Goal: Book appointment/travel/reservation

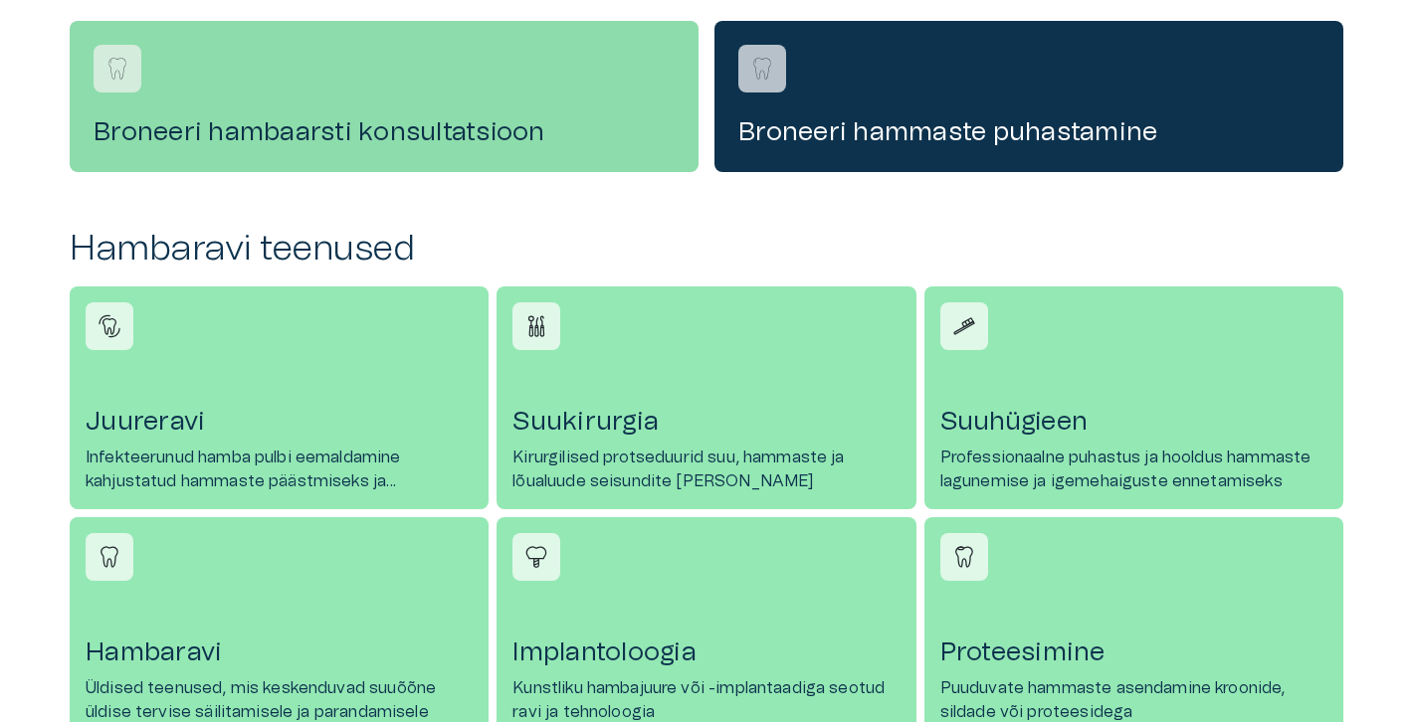
scroll to position [705, 0]
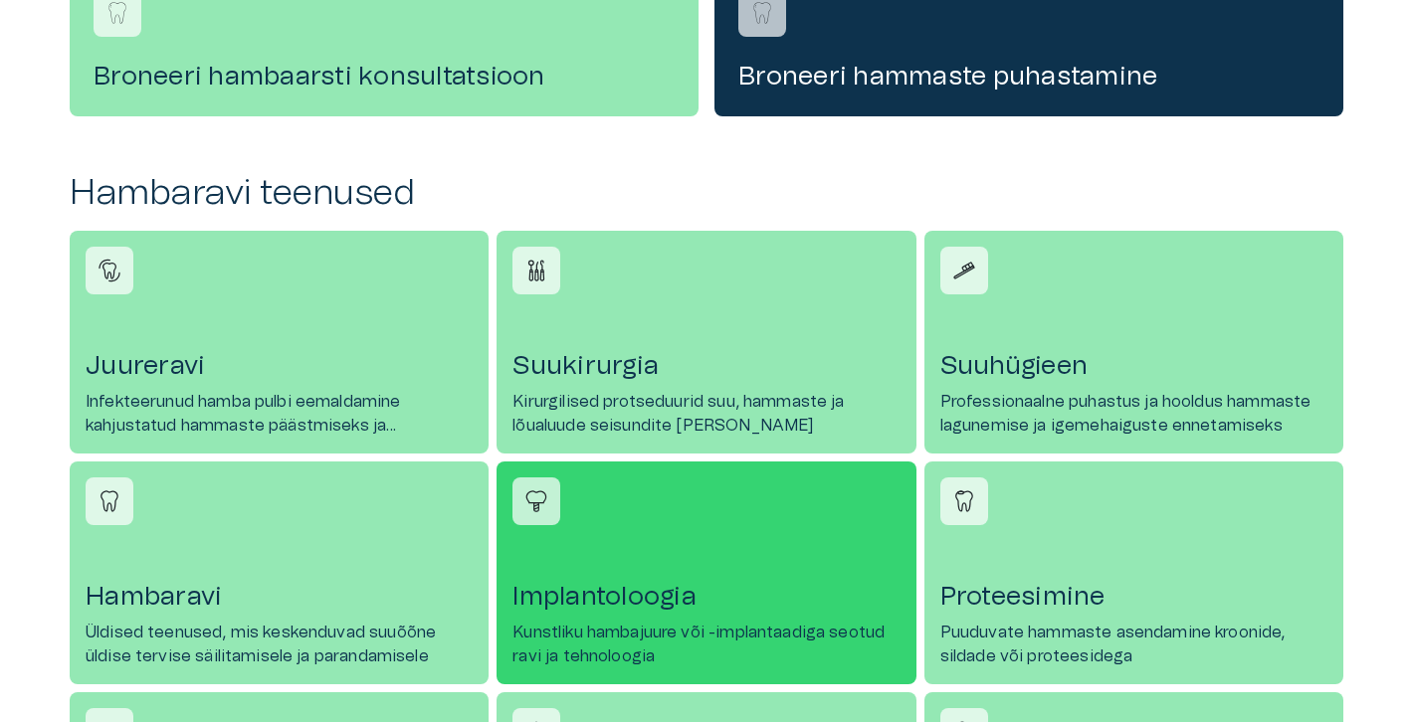
click at [597, 607] on h4 "Implantoloogia" at bounding box center [705, 597] width 387 height 32
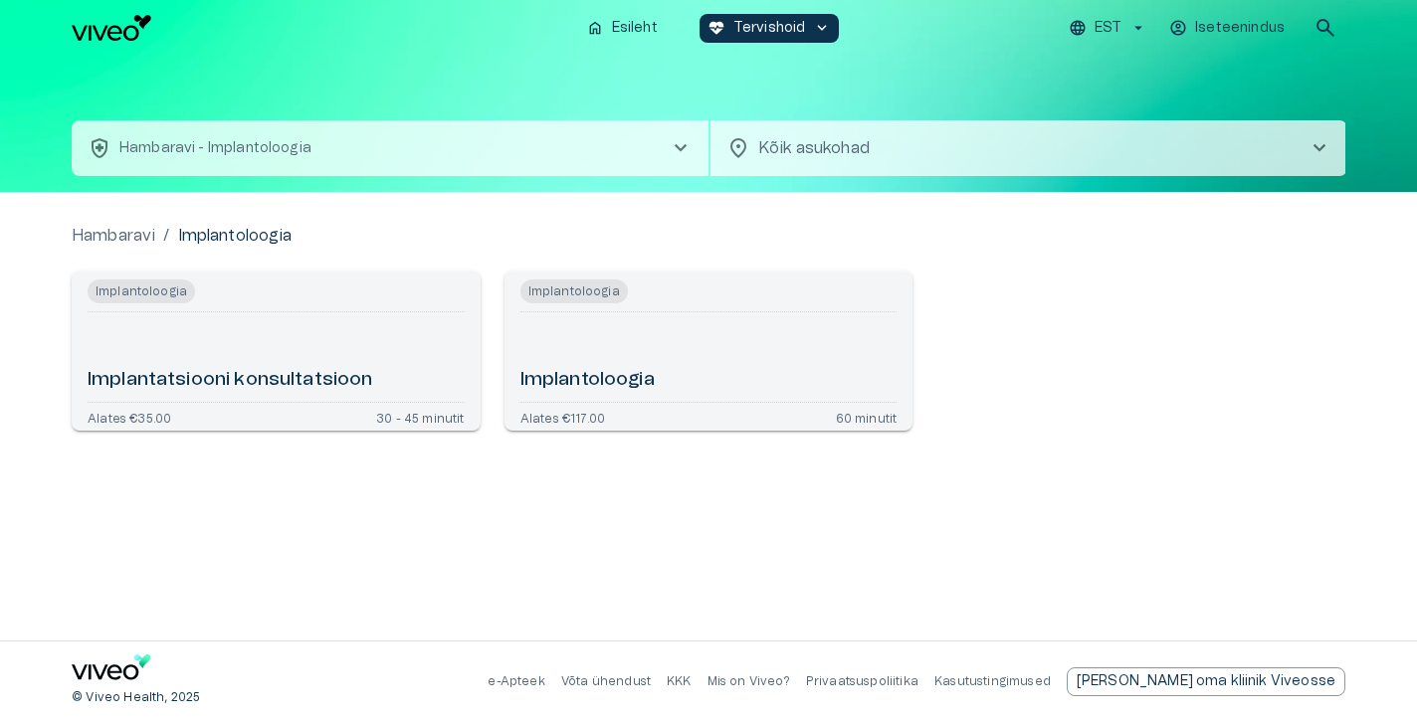
click at [580, 386] on h6 "Implantoloogia" at bounding box center [587, 380] width 134 height 27
click at [252, 356] on div "Implantatsiooni konsultatsioon" at bounding box center [276, 357] width 377 height 74
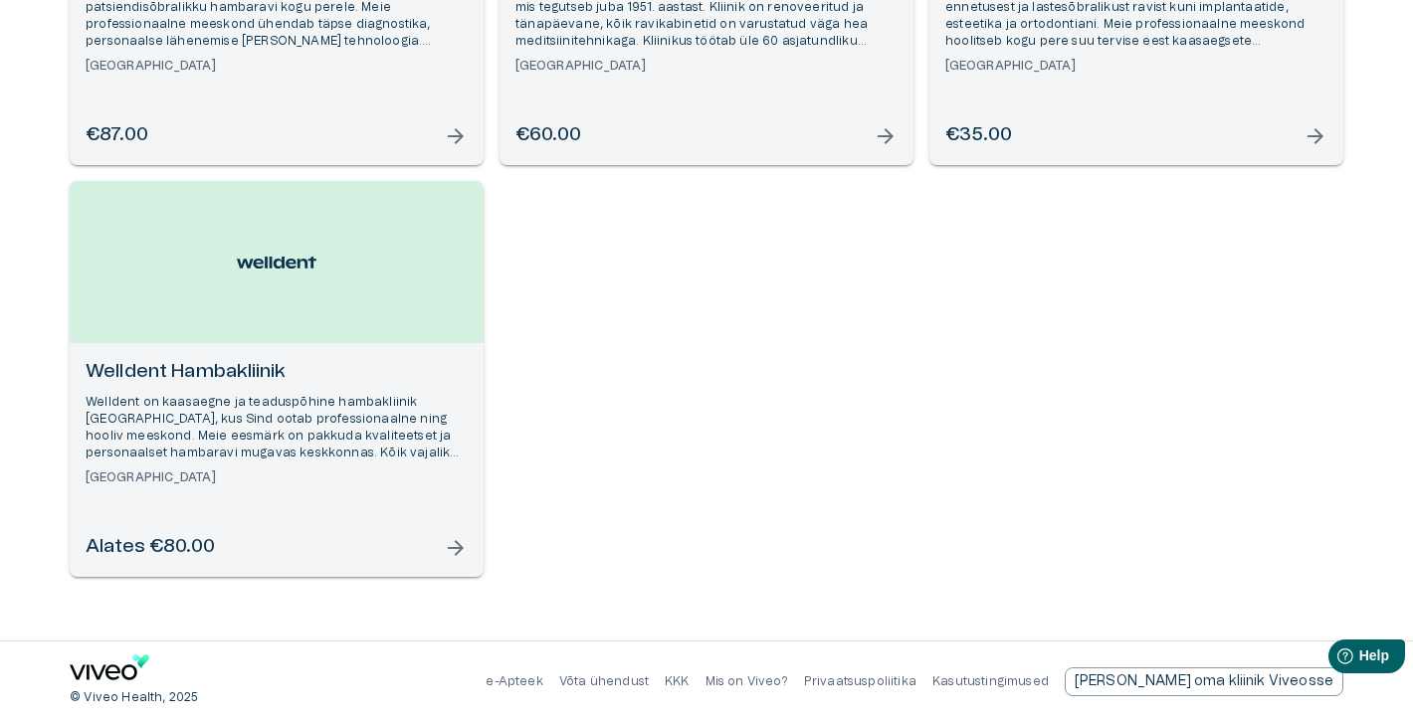
scroll to position [1351, 0]
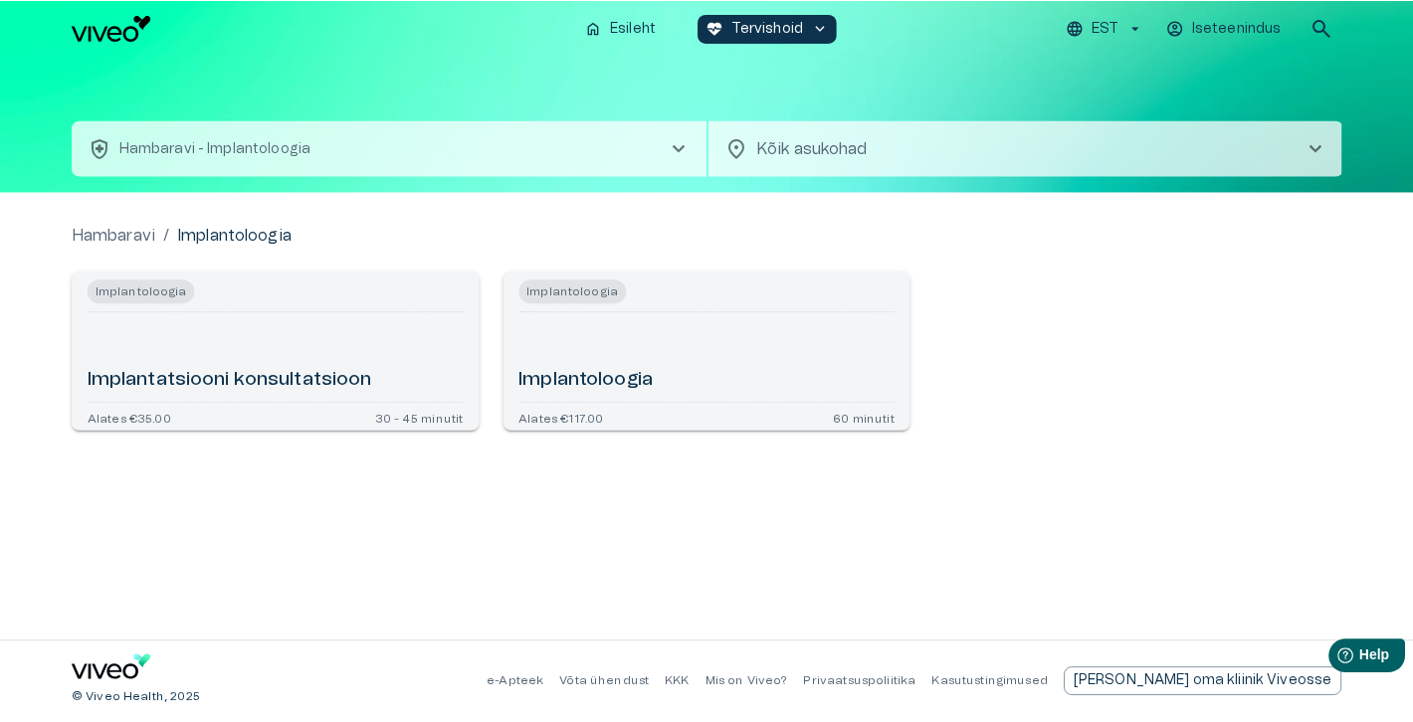
scroll to position [705, 0]
